Goal: Information Seeking & Learning: Learn about a topic

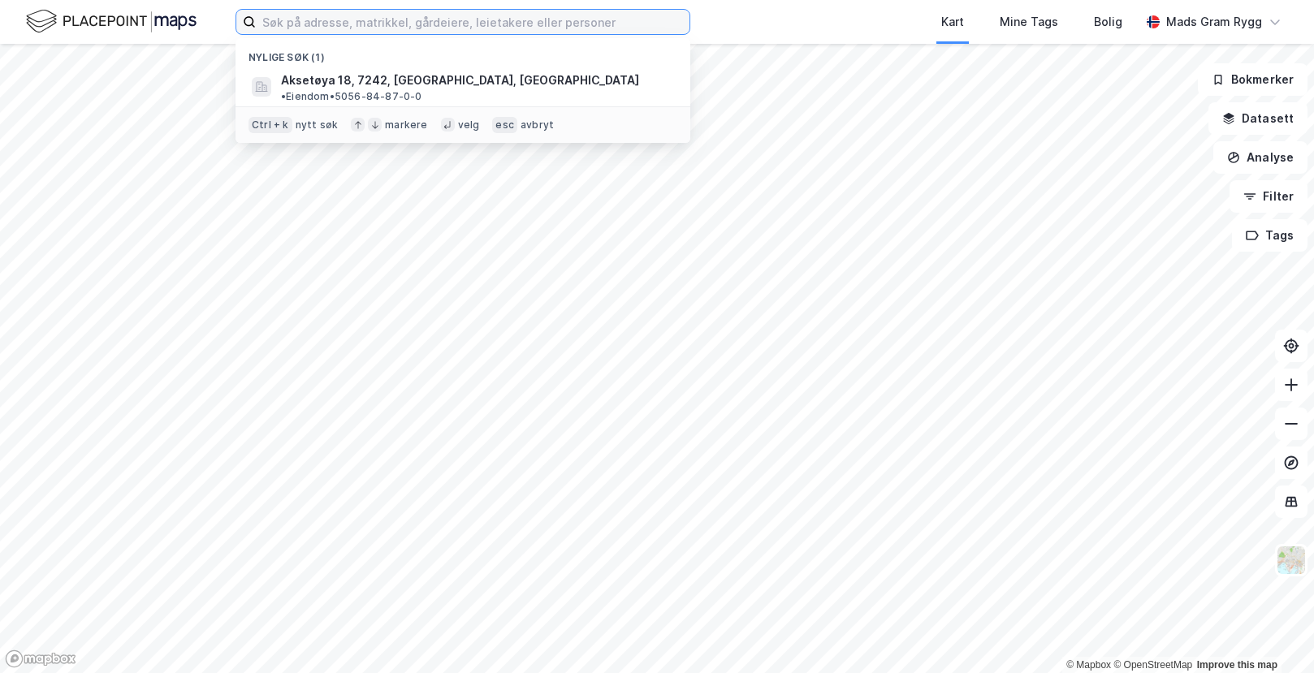
click at [412, 32] on input at bounding box center [473, 22] width 434 height 24
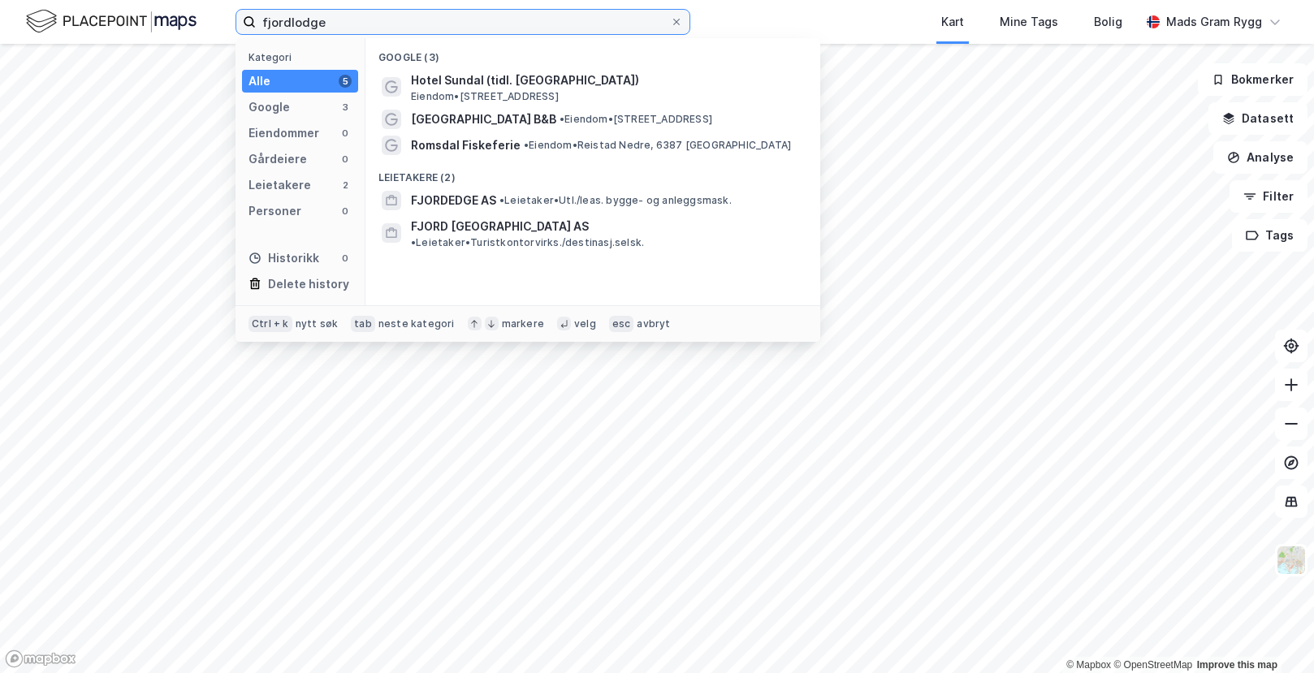
click at [293, 19] on input "fjordlodge" at bounding box center [463, 22] width 414 height 24
click at [289, 19] on input "fjordlodge" at bounding box center [463, 22] width 414 height 24
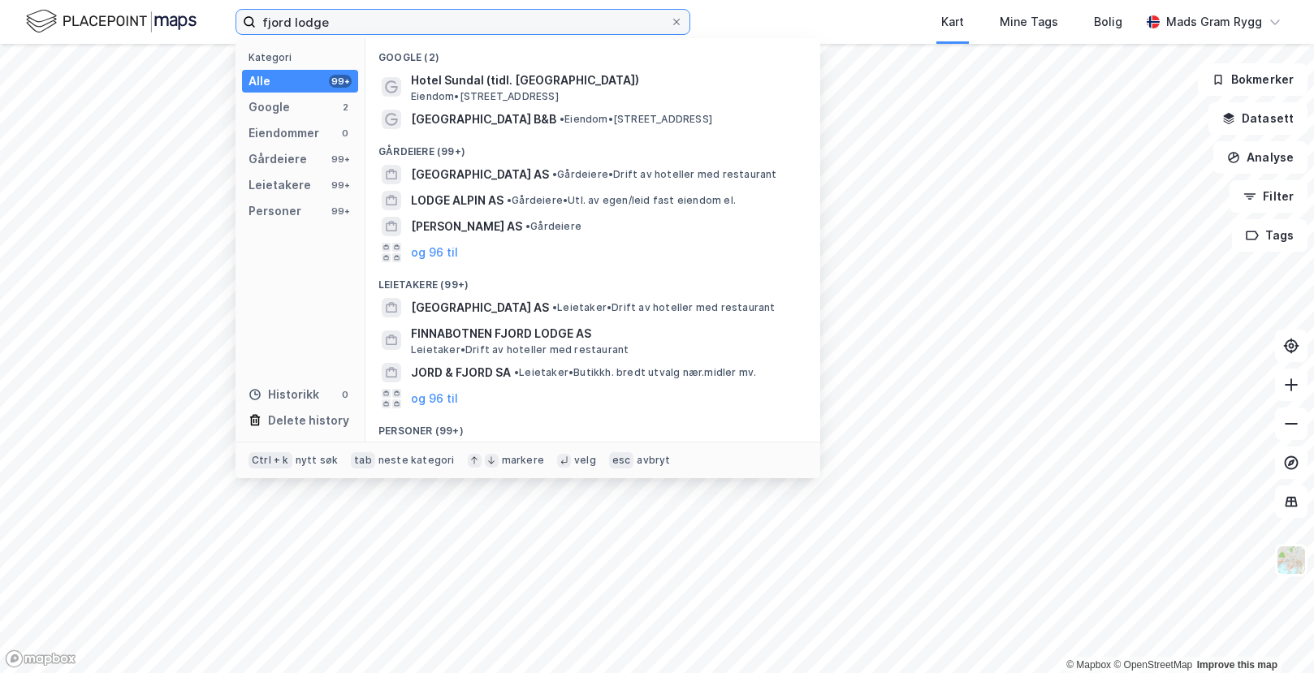
drag, startPoint x: 381, startPoint y: 25, endPoint x: 167, endPoint y: 22, distance: 213.6
click at [173, 27] on div "fjord lodge Kategori Alle 99+ Google 2 Eiendommer 0 Gårdeiere 99+ Leietakere 99…" at bounding box center [657, 22] width 1314 height 44
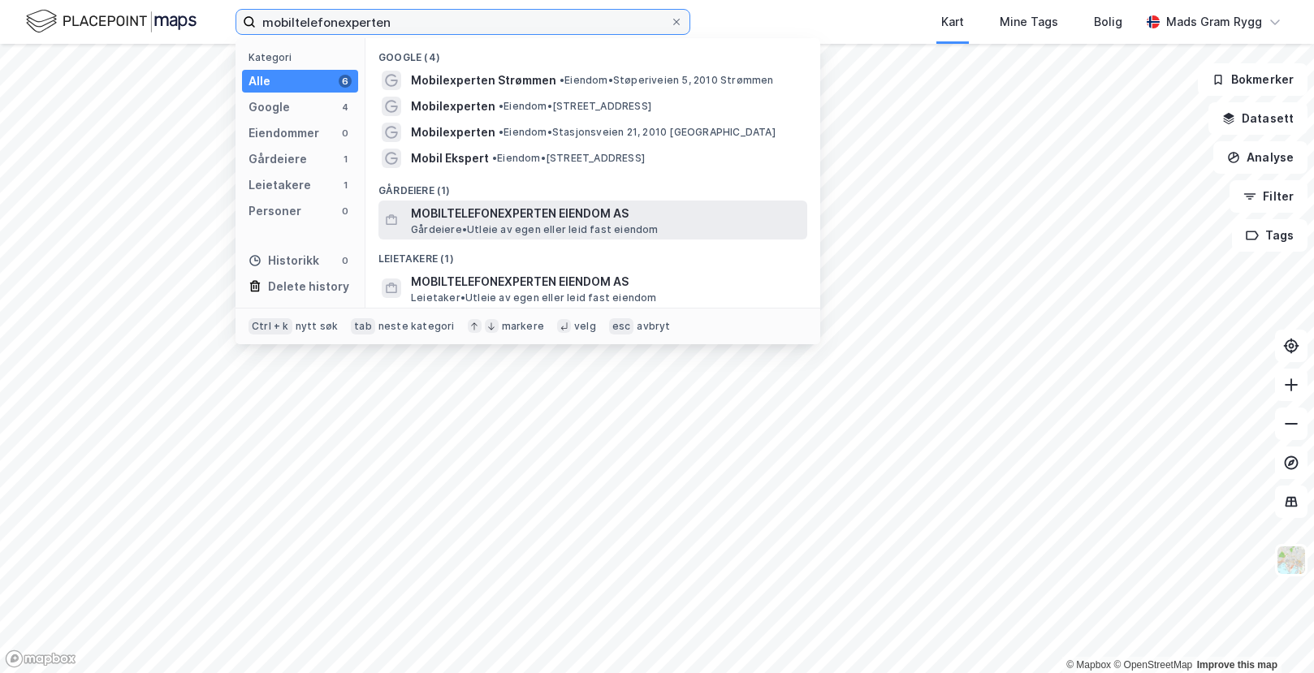
type input "mobiltelefonexperten"
click at [492, 216] on span "MOBILTELEFONEXPERTEN EIENDOM AS" at bounding box center [606, 213] width 390 height 19
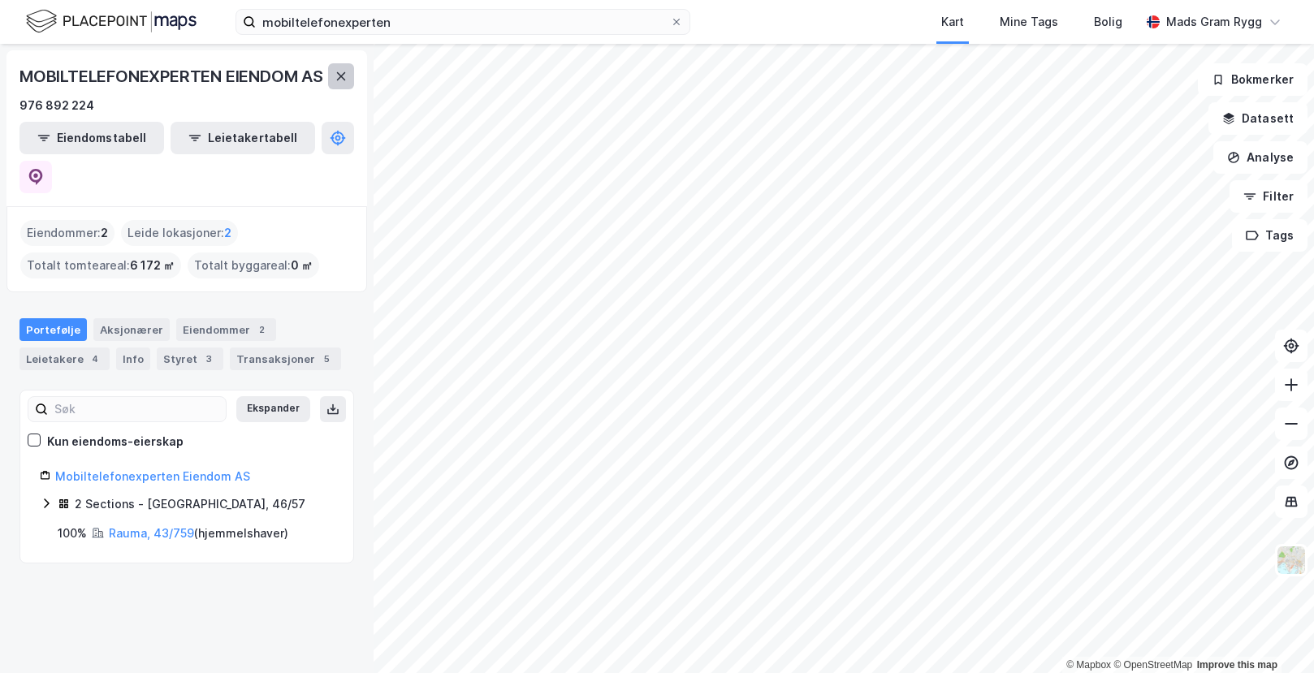
click at [342, 83] on icon at bounding box center [341, 76] width 13 height 13
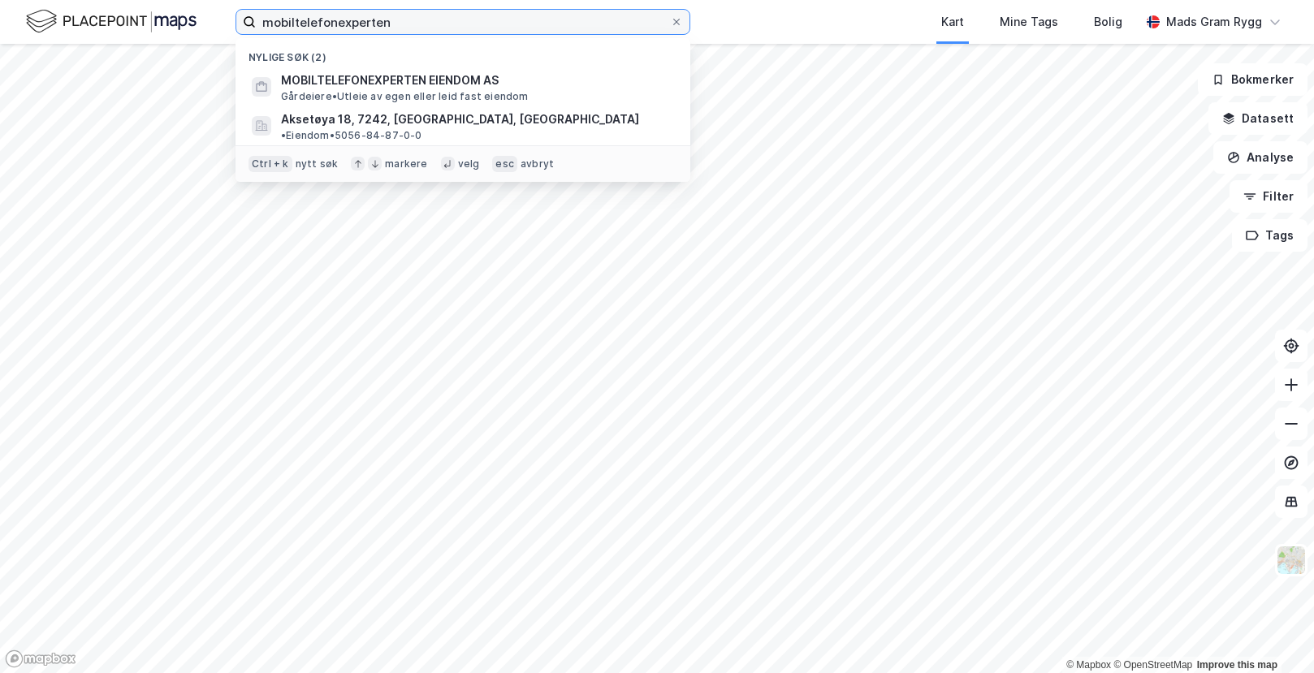
drag, startPoint x: 422, startPoint y: 24, endPoint x: 25, endPoint y: 4, distance: 397.7
click at [25, 4] on div "mobiltelefonexperten Nylige søk (2) MOBILTELEFONEXPERTEN EIENDOM AS Gårdeiere •…" at bounding box center [657, 22] width 1314 height 44
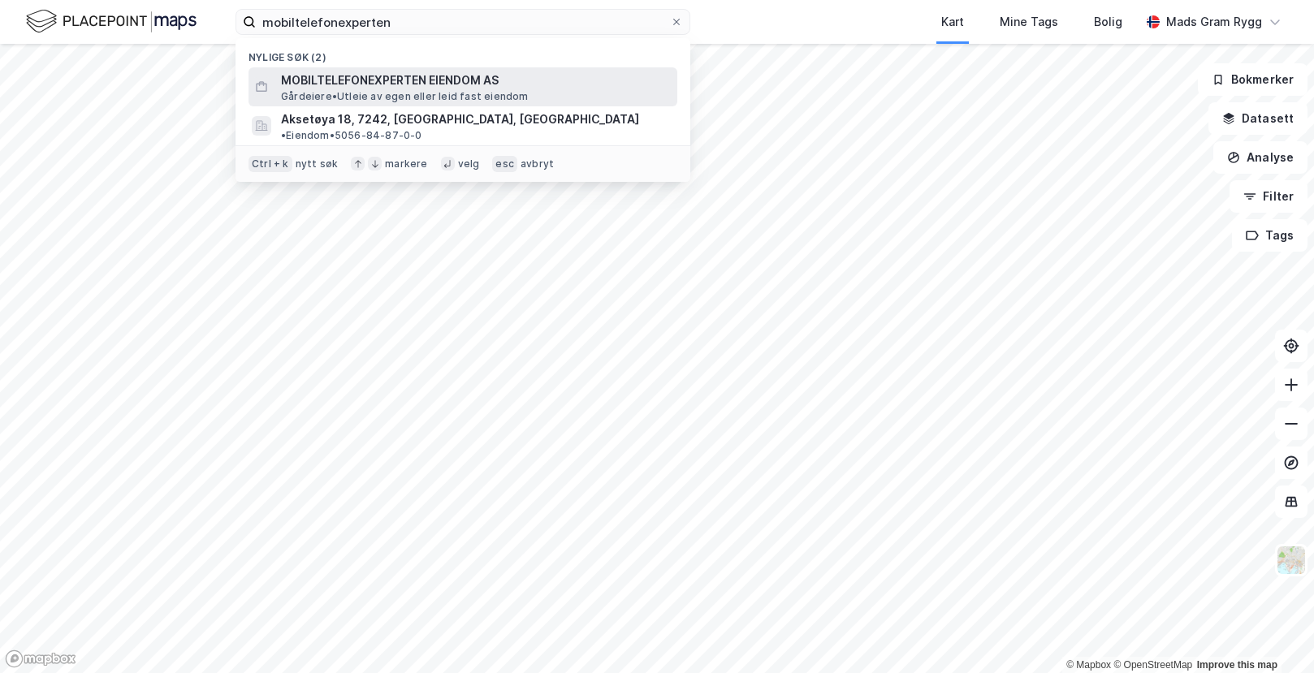
click at [320, 78] on span "MOBILTELEFONEXPERTEN EIENDOM AS" at bounding box center [476, 80] width 390 height 19
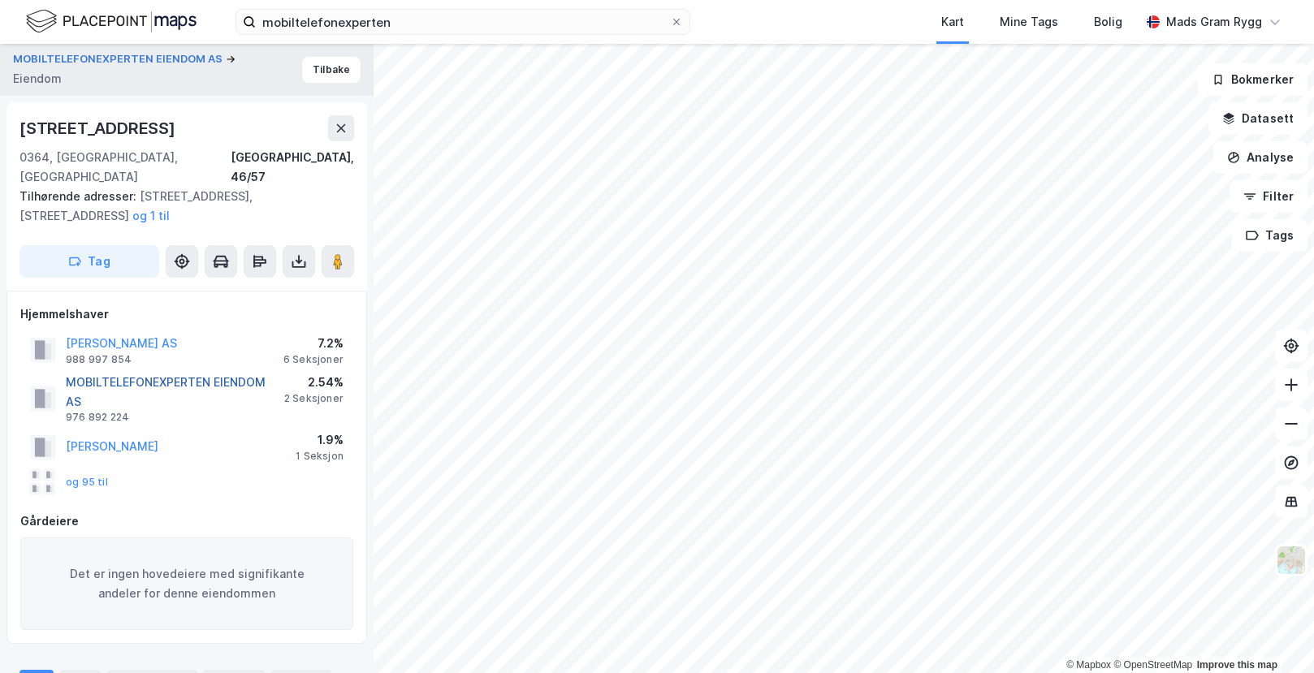
click at [0, 0] on button "MOBILTELEFONEXPERTEN EIENDOM AS" at bounding box center [0, 0] width 0 height 0
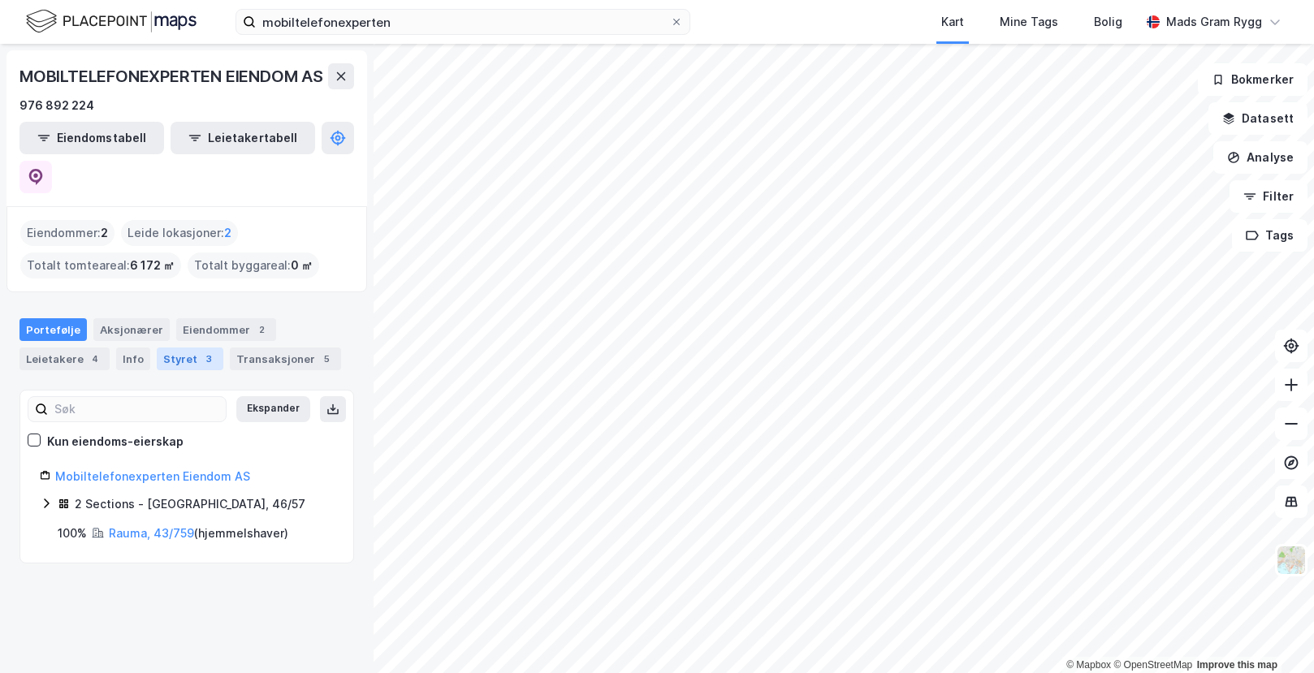
click at [182, 348] on div "Styret 3" at bounding box center [190, 359] width 67 height 23
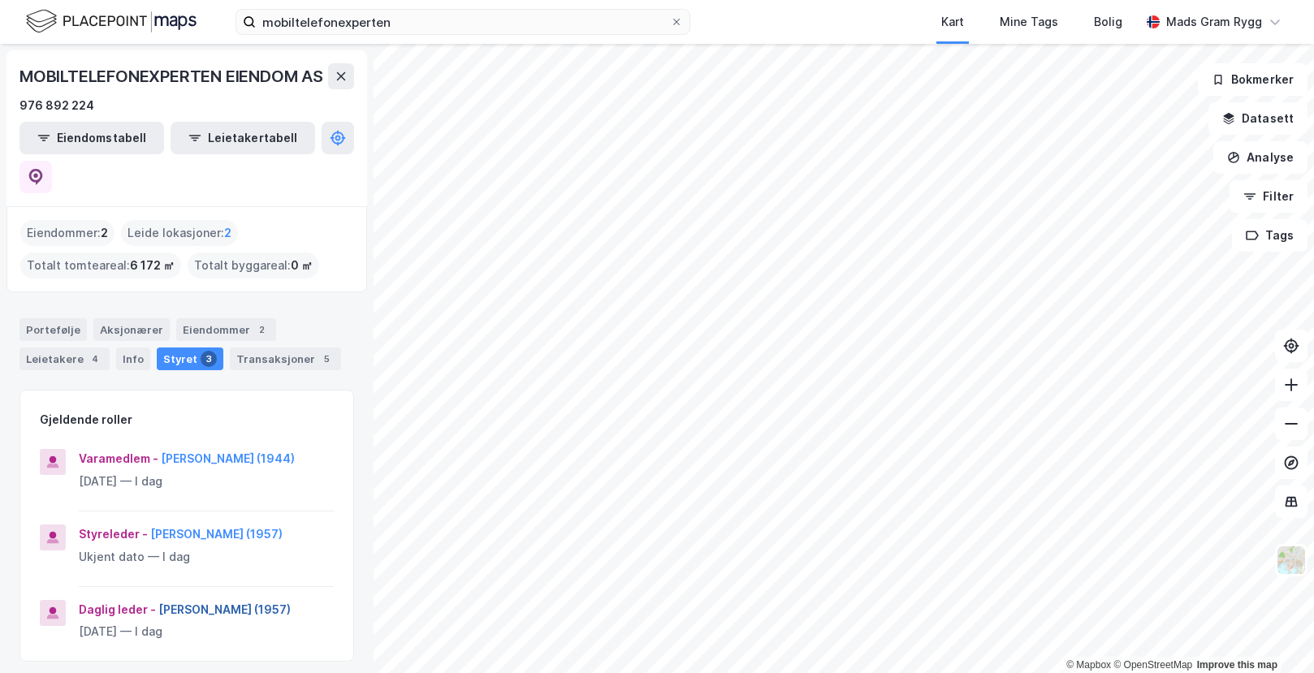
click at [0, 0] on button "[PERSON_NAME] (1957)" at bounding box center [0, 0] width 0 height 0
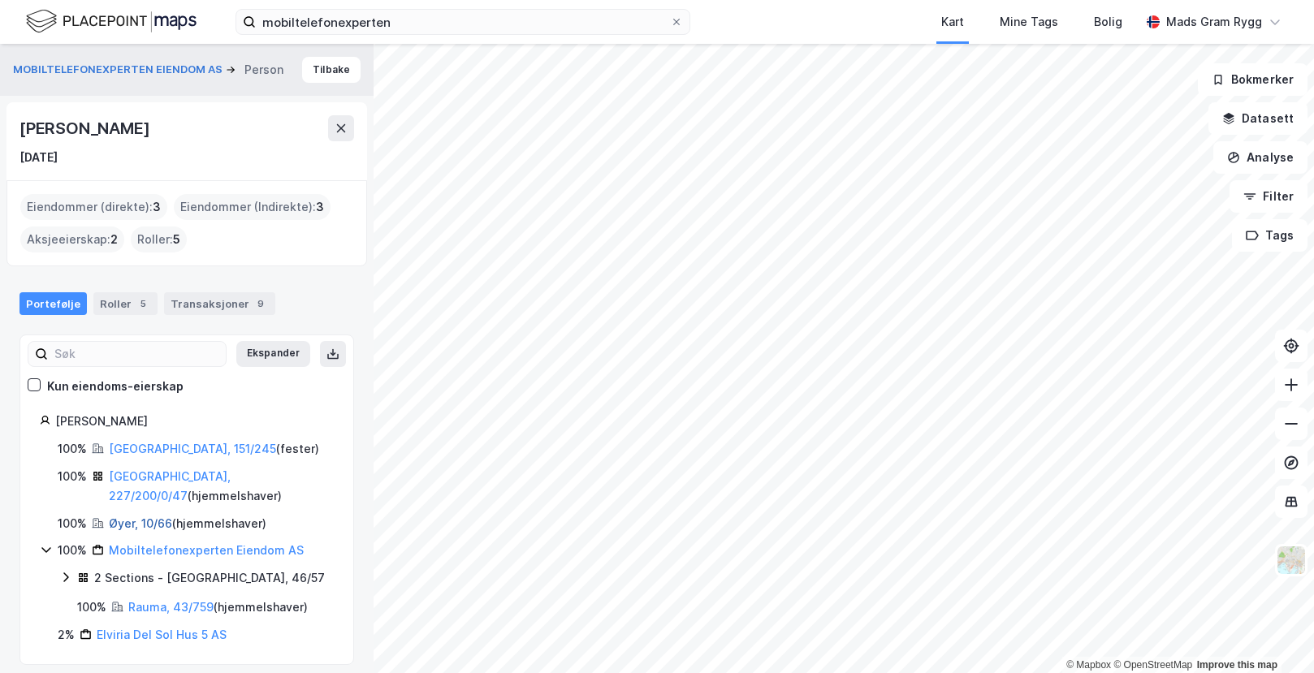
click at [125, 517] on link "Øyer, 10/66" at bounding box center [140, 524] width 63 height 14
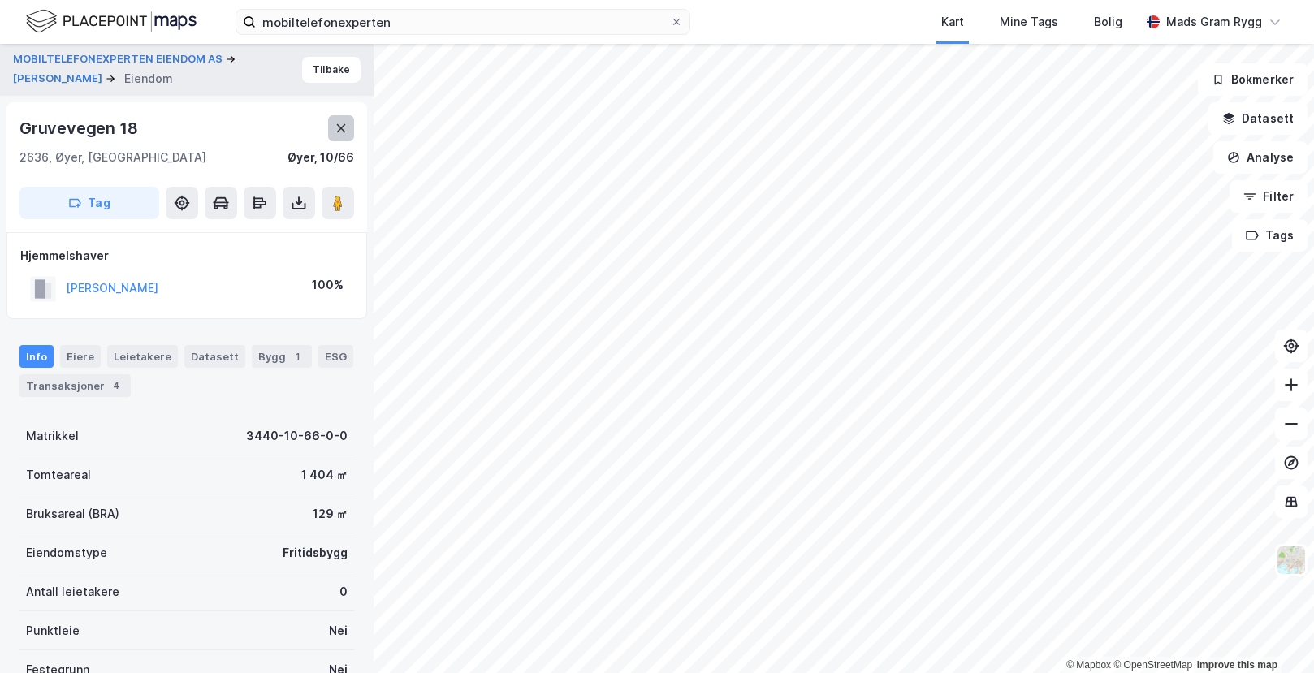
click at [348, 126] on button at bounding box center [341, 128] width 26 height 26
